Goal: Transaction & Acquisition: Purchase product/service

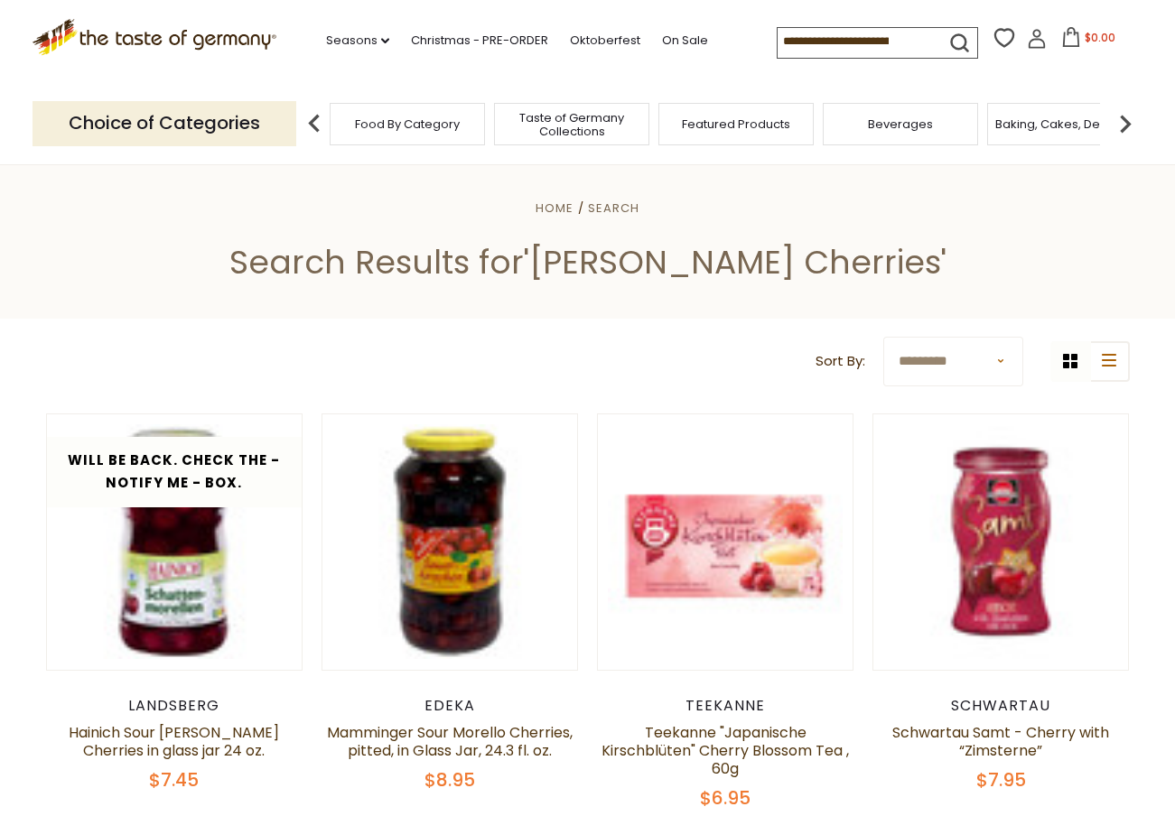
scroll to position [336, 0]
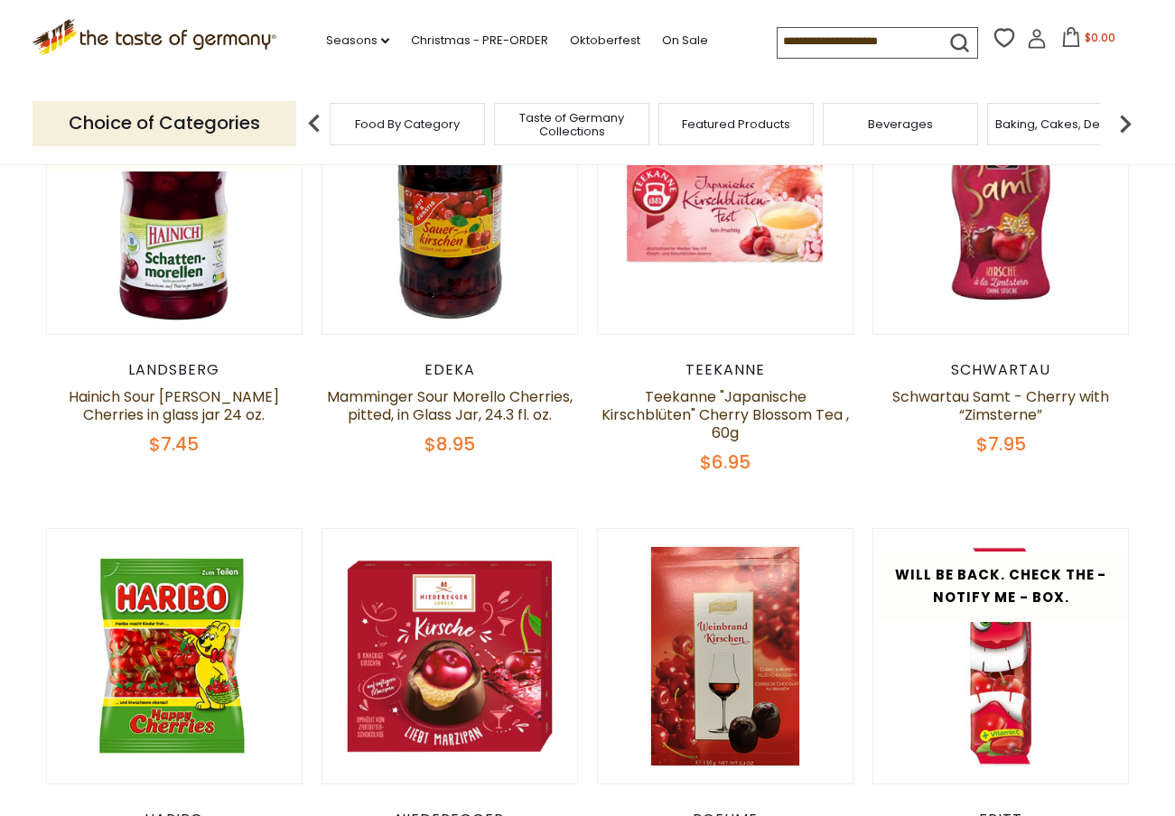
click at [183, 386] on link "Hainich Sour [PERSON_NAME] Cherries in glass jar 24 oz." at bounding box center [174, 405] width 210 height 39
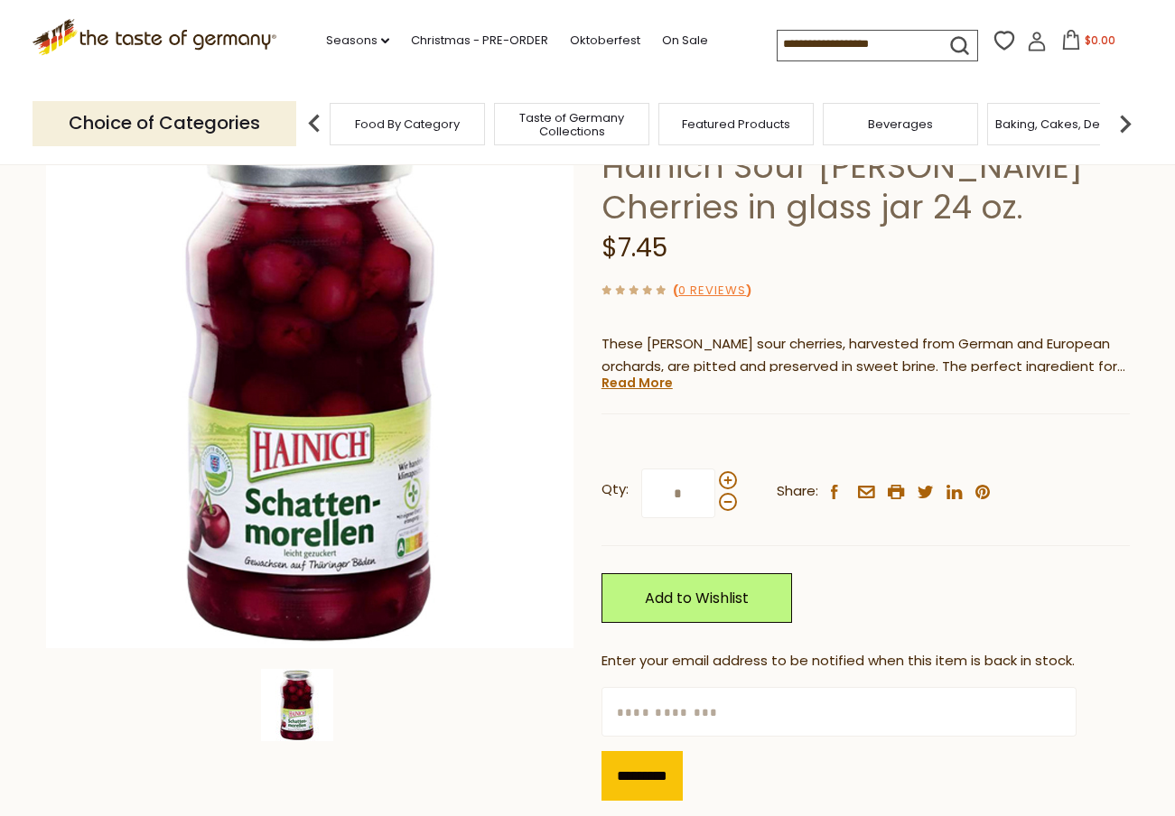
scroll to position [133, 0]
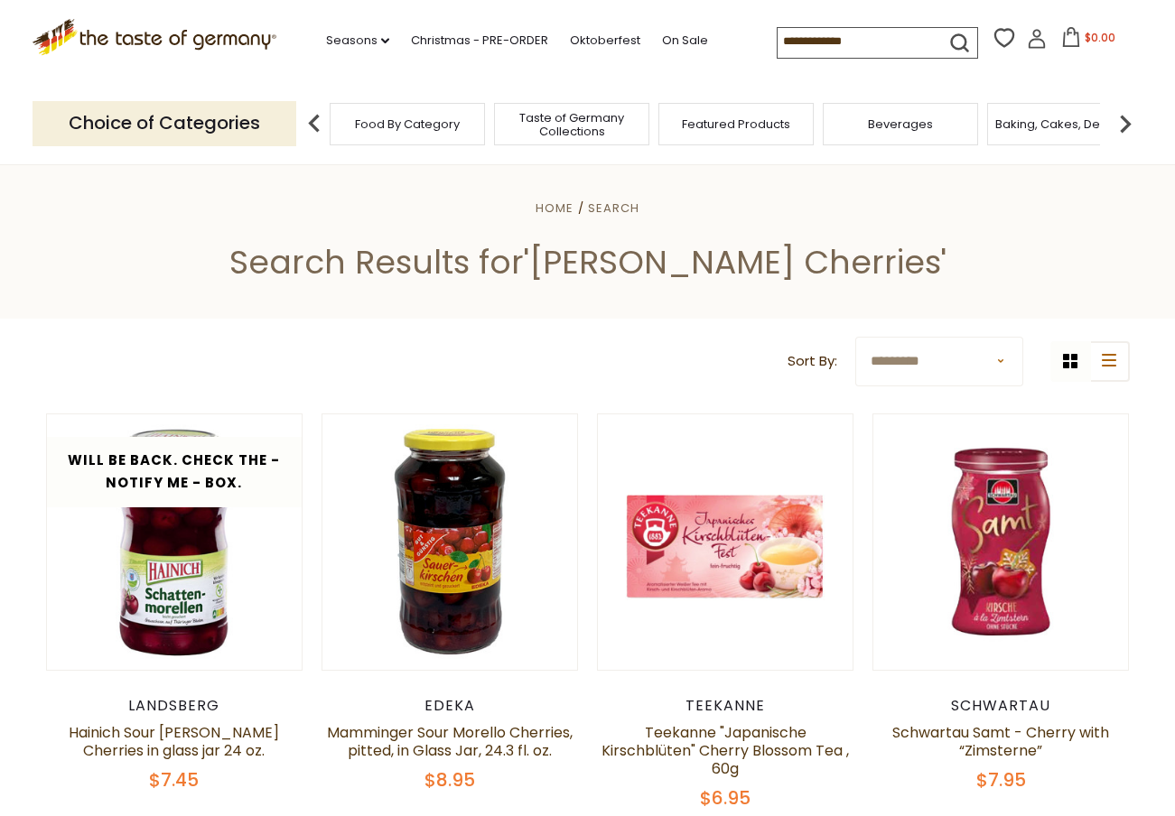
scroll to position [336, 0]
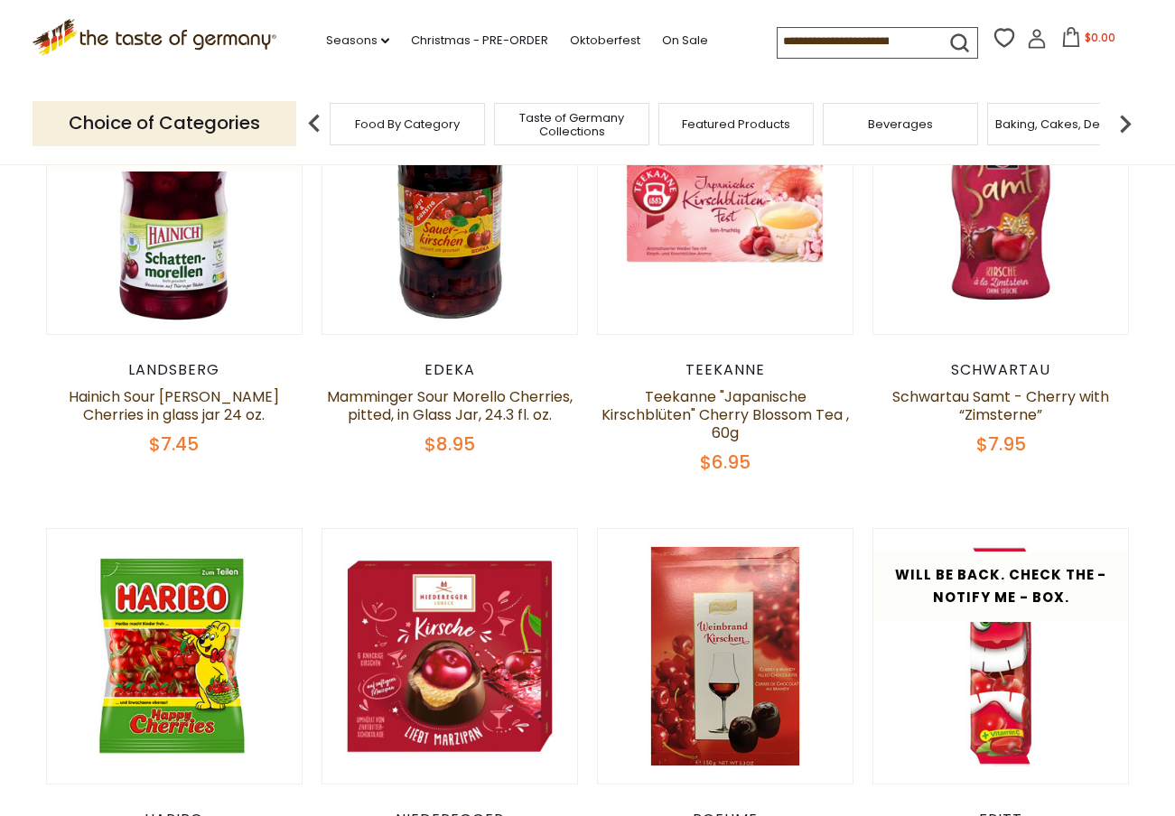
click at [482, 410] on link "Mamminger Sour Morello Cherries, pitted, in Glass Jar, 24.3 fl. oz." at bounding box center [450, 405] width 246 height 39
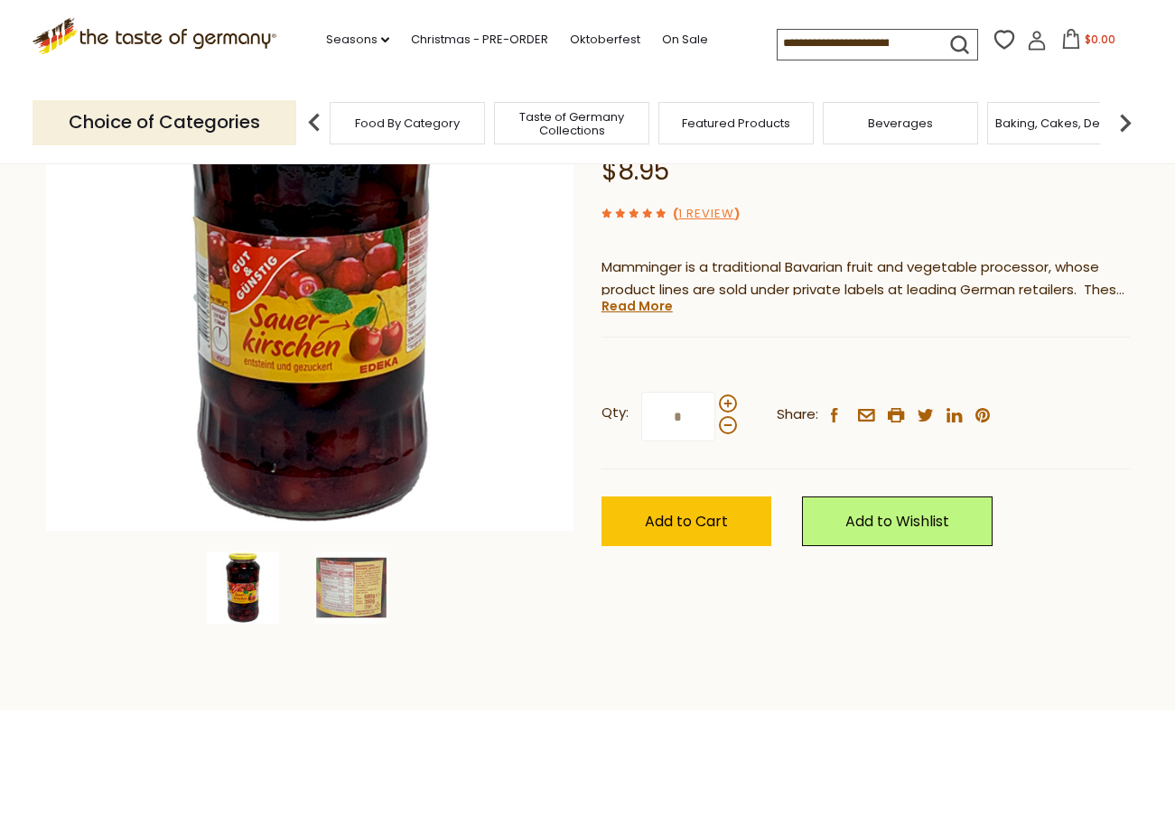
scroll to position [253, 0]
click at [652, 312] on link "Read More" at bounding box center [636, 306] width 71 height 18
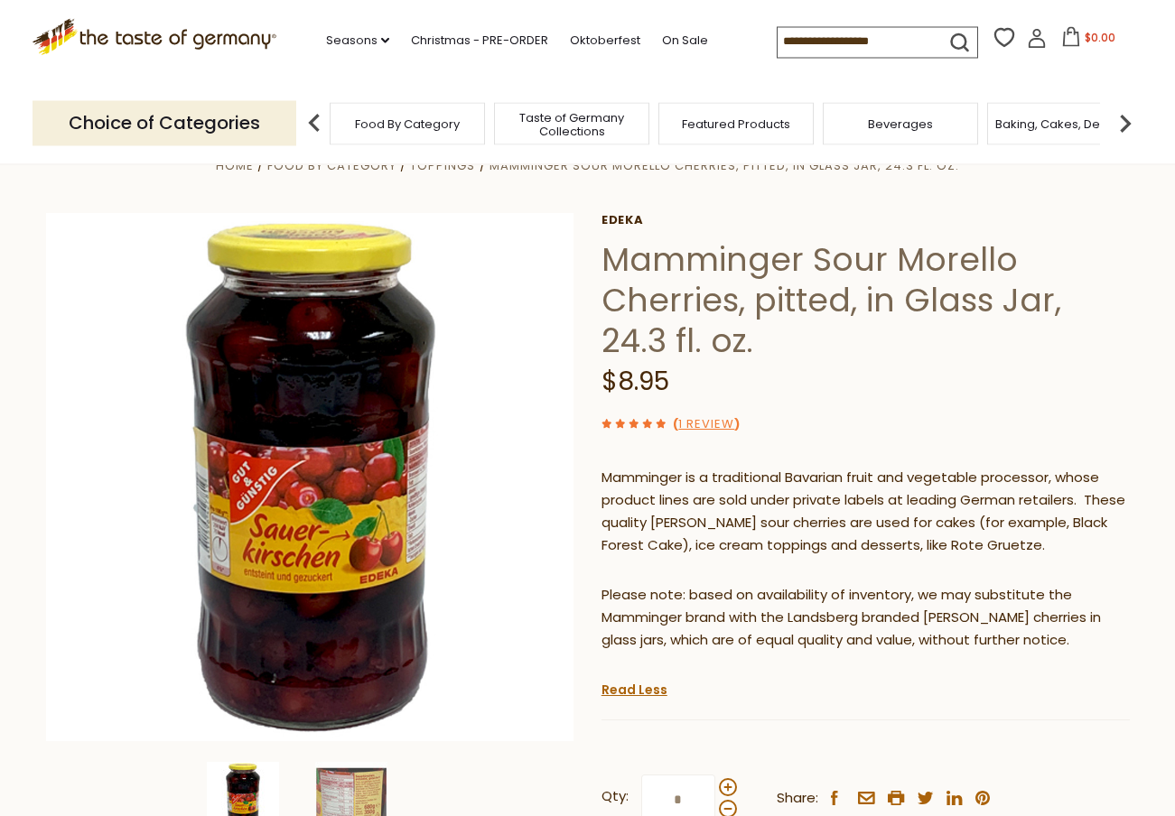
scroll to position [0, 0]
